Goal: Find specific page/section: Find specific page/section

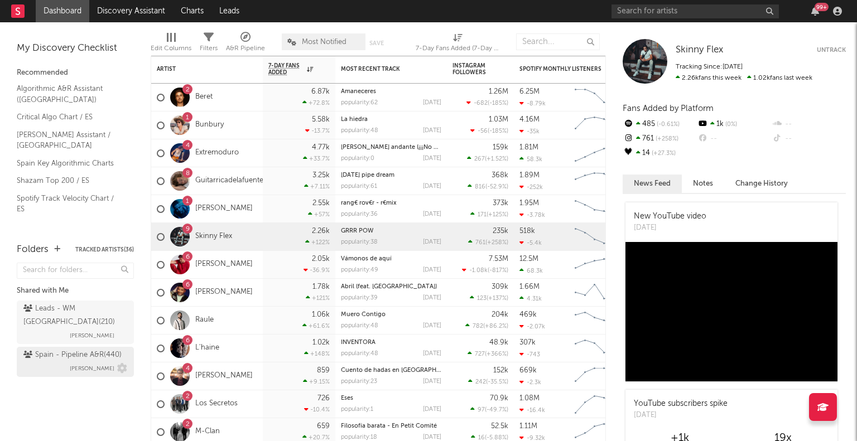
click at [76, 362] on span "[PERSON_NAME]" at bounding box center [92, 368] width 45 height 13
